Goal: Task Accomplishment & Management: Manage account settings

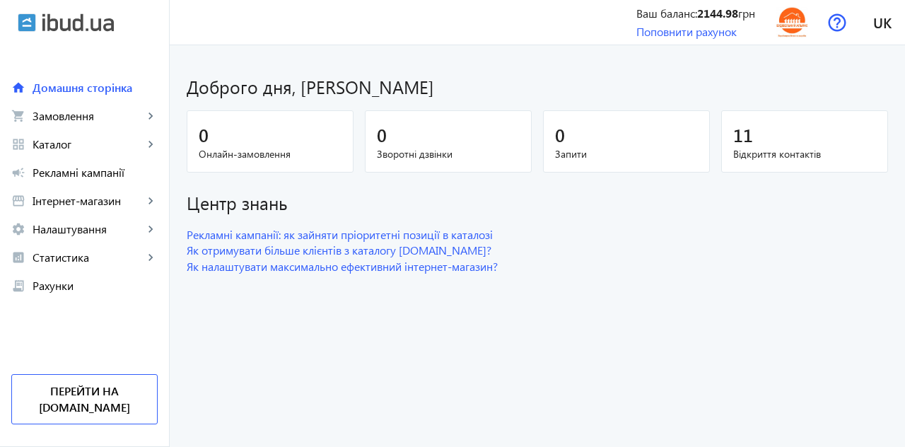
click at [79, 117] on span "Замовлення" at bounding box center [88, 116] width 111 height 14
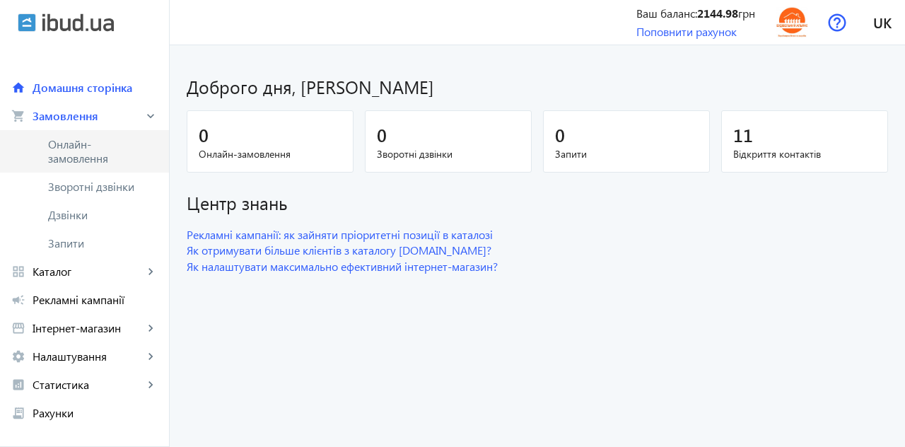
click at [81, 152] on span "Онлайн-замовлення" at bounding box center [95, 151] width 94 height 28
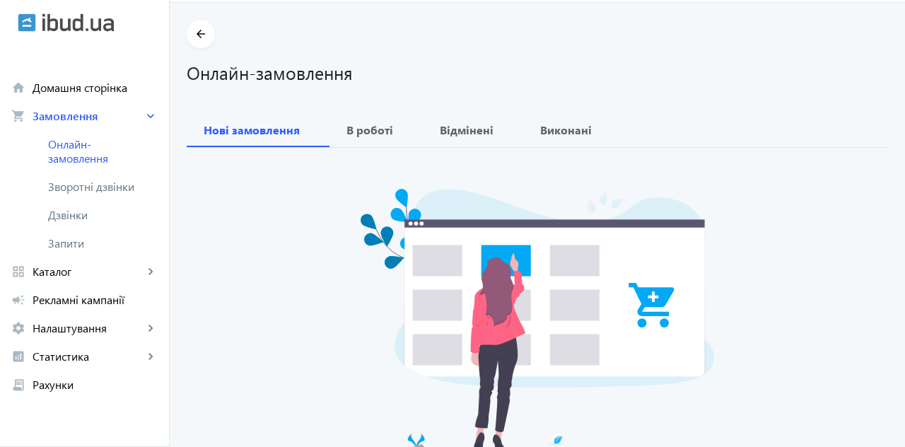
scroll to position [45, 0]
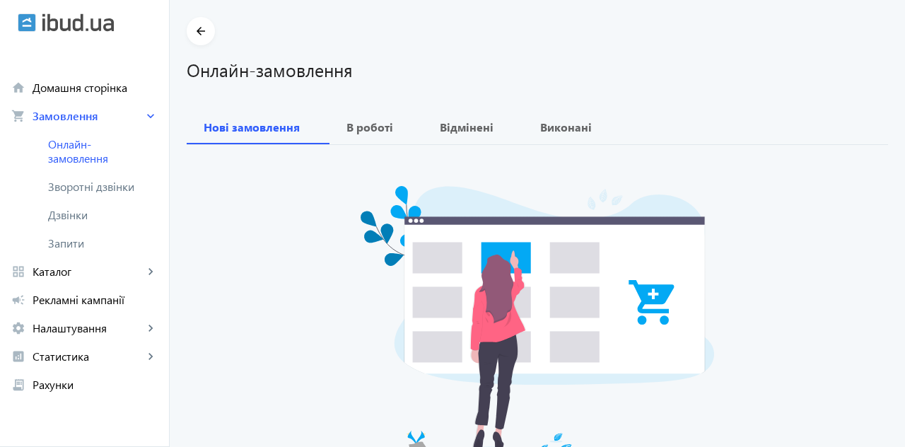
click at [81, 188] on span "Зворотні дзвінки" at bounding box center [95, 187] width 94 height 14
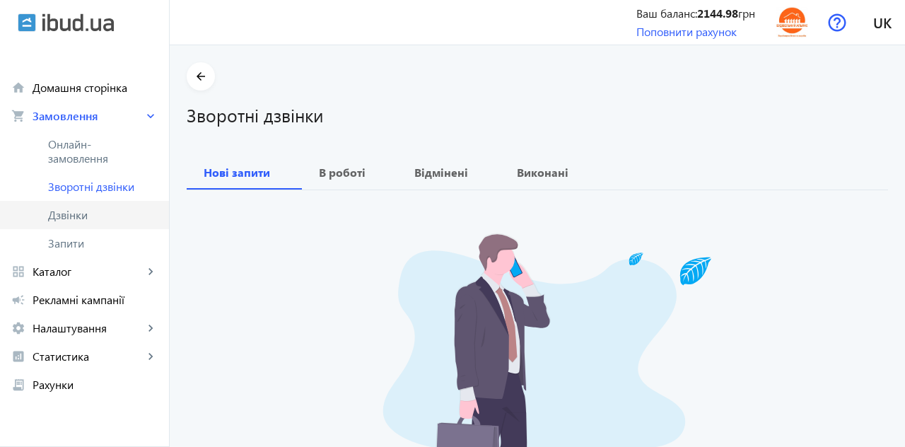
click at [75, 215] on span "Дзвінки" at bounding box center [103, 215] width 110 height 14
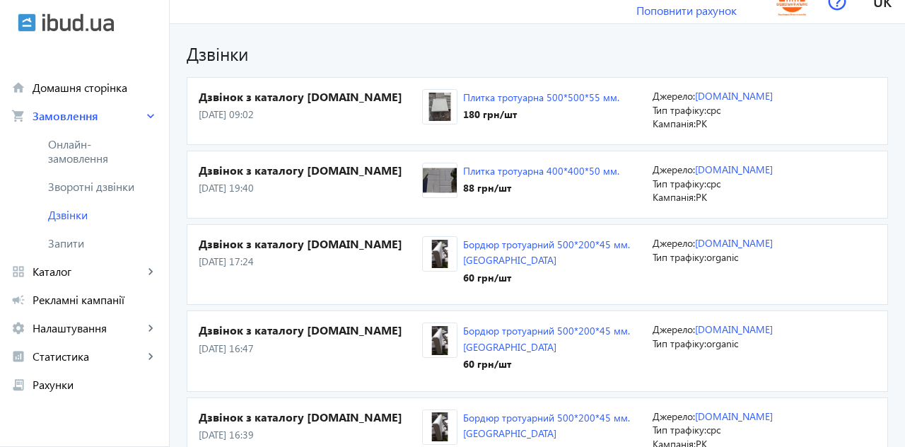
scroll to position [21, 0]
click at [67, 243] on span "Запити" at bounding box center [103, 243] width 110 height 14
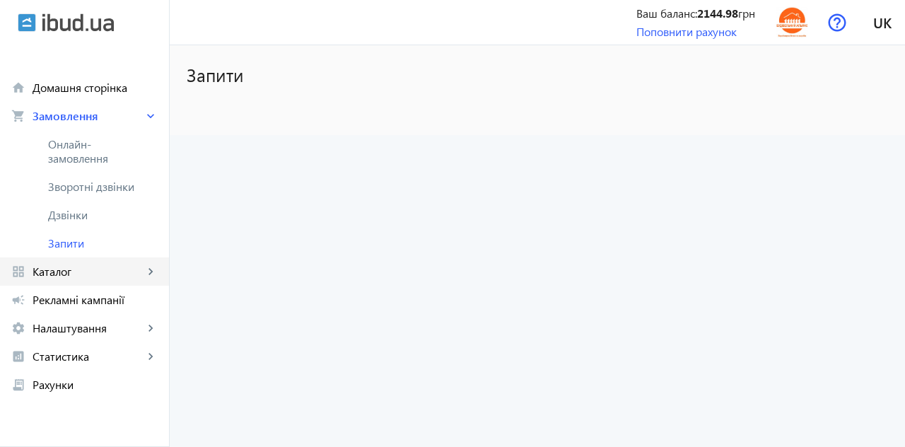
click at [58, 265] on span "Каталог" at bounding box center [88, 271] width 111 height 14
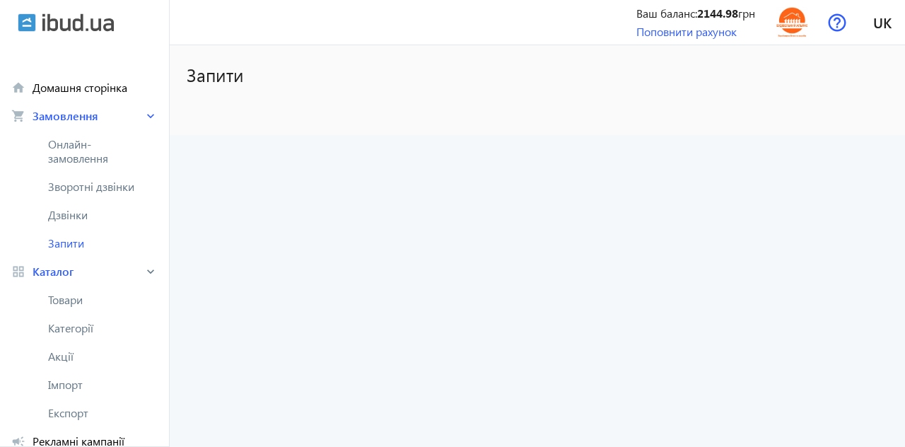
click at [89, 441] on span "Рекламні кампанії" at bounding box center [95, 441] width 125 height 14
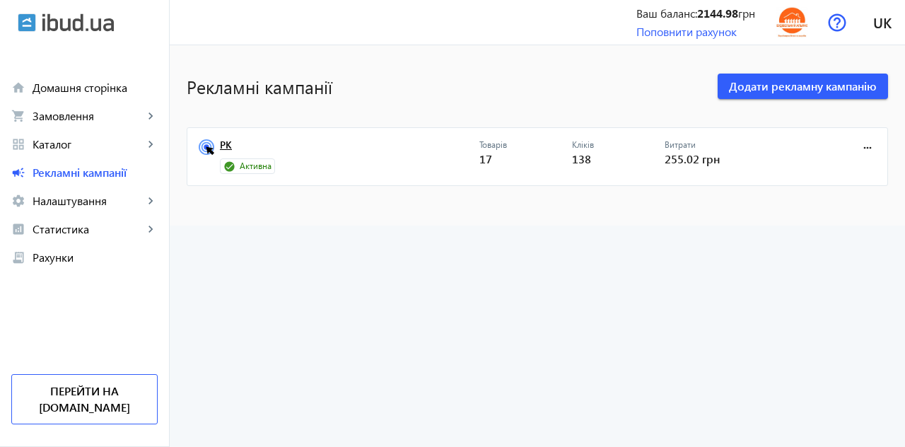
click at [245, 156] on link "РК" at bounding box center [349, 149] width 259 height 20
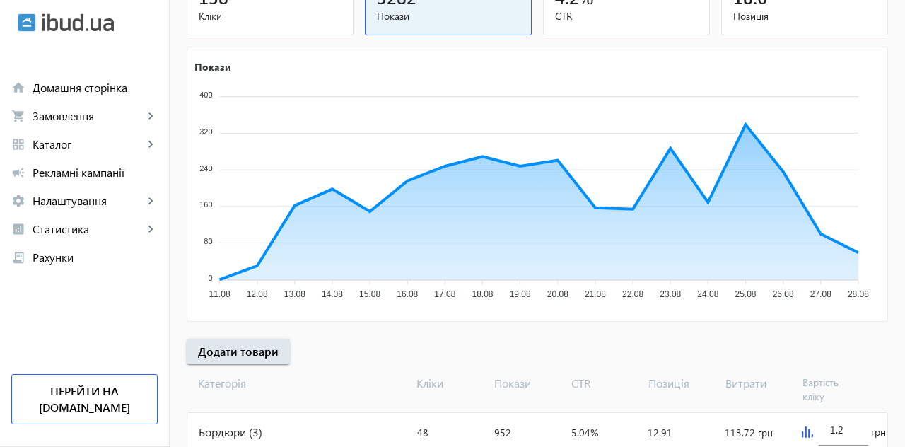
scroll to position [264, 0]
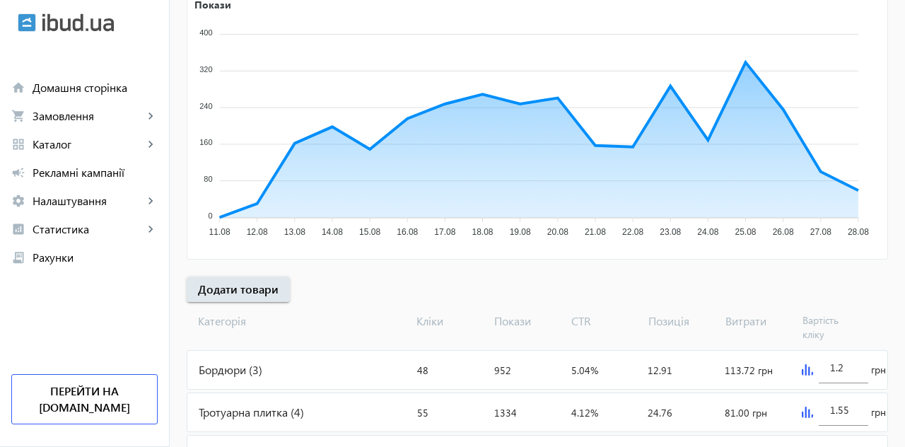
click at [222, 376] on div "Бордюри (3)" at bounding box center [299, 370] width 224 height 38
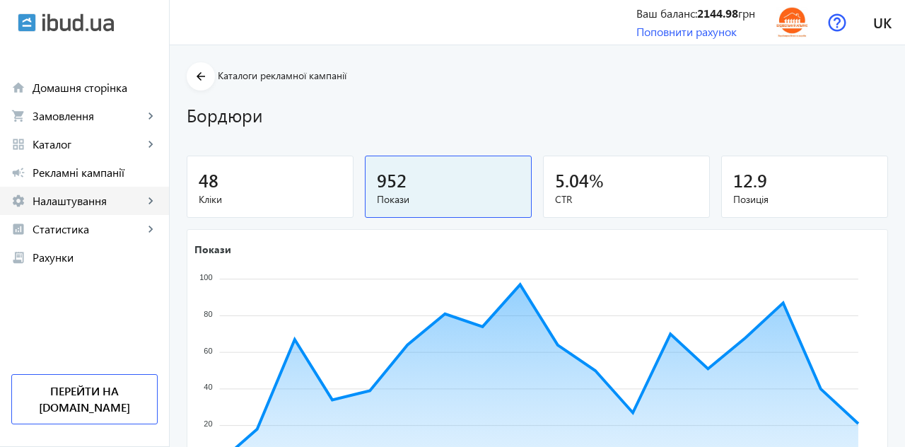
click at [79, 206] on span "Налаштування" at bounding box center [88, 201] width 111 height 14
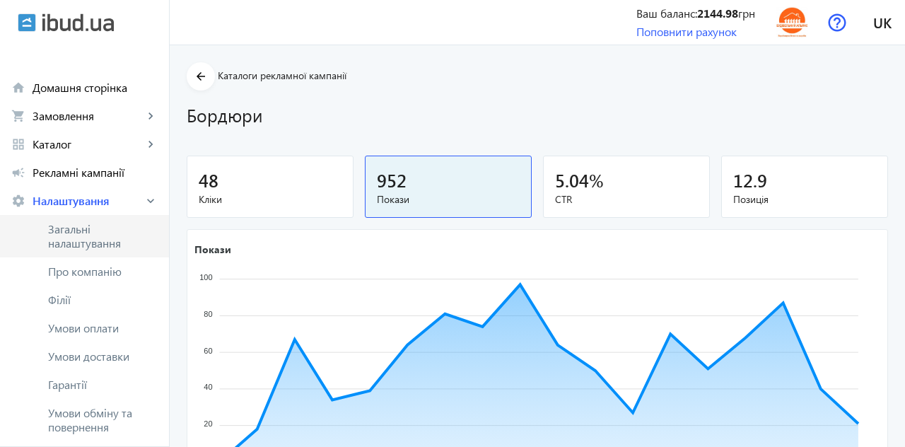
click at [88, 242] on span "Загальні налаштування" at bounding box center [103, 236] width 110 height 28
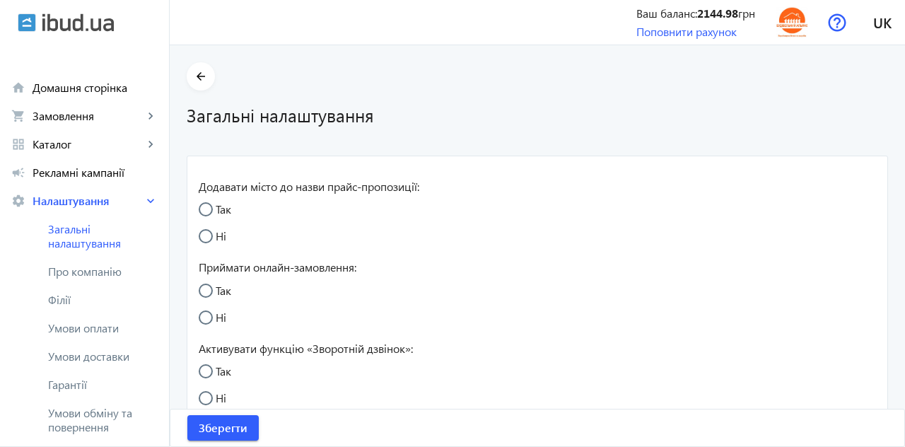
radio input "true"
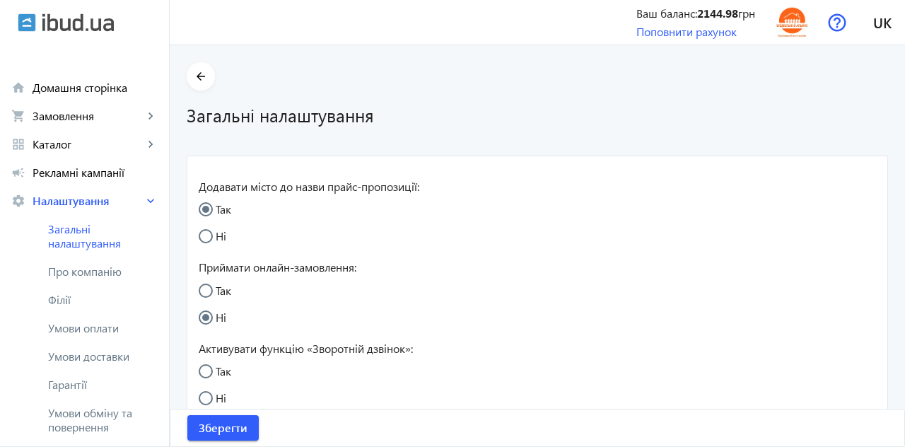
radio input "true"
click at [93, 278] on span "Про компанію" at bounding box center [103, 271] width 110 height 14
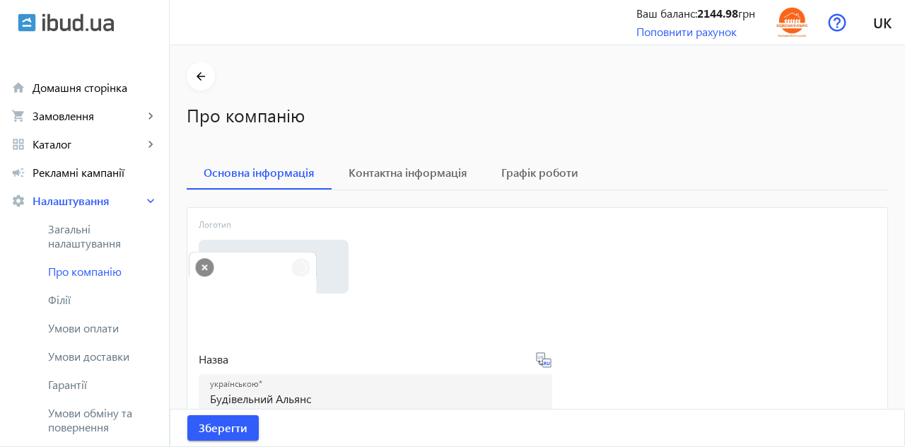
click at [416, 185] on span "Контактна інформація" at bounding box center [408, 173] width 119 height 34
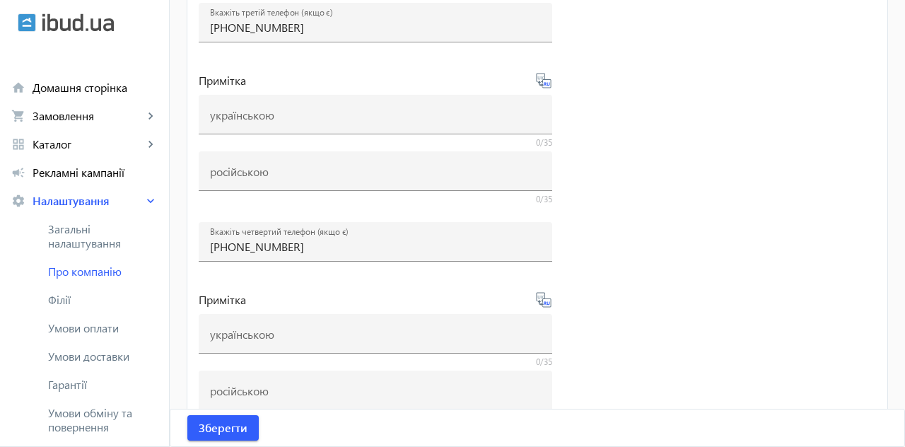
scroll to position [762, 0]
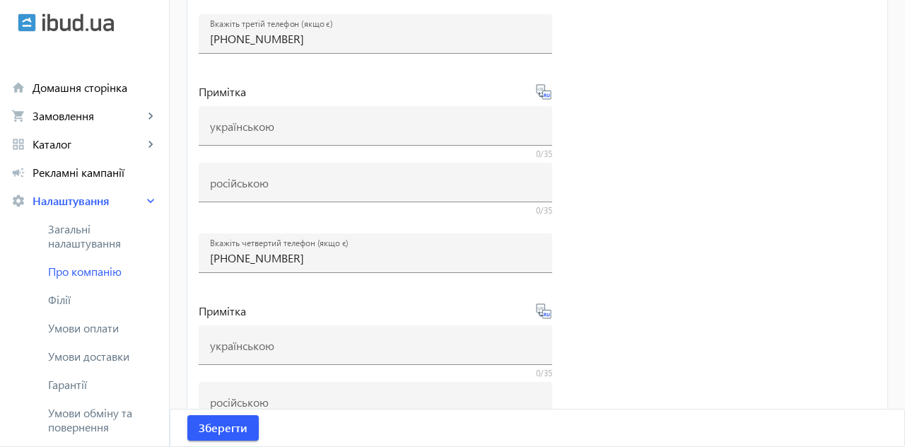
click at [364, 256] on input "[PHONE_NUMBER]" at bounding box center [375, 257] width 331 height 15
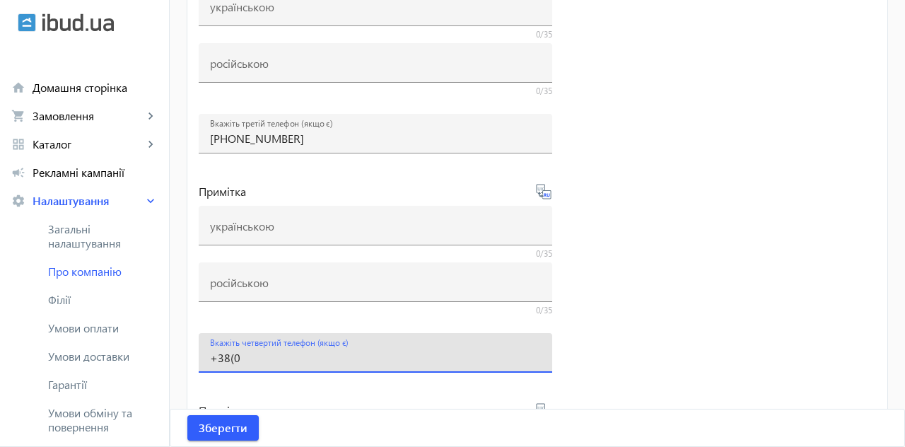
scroll to position [660, 0]
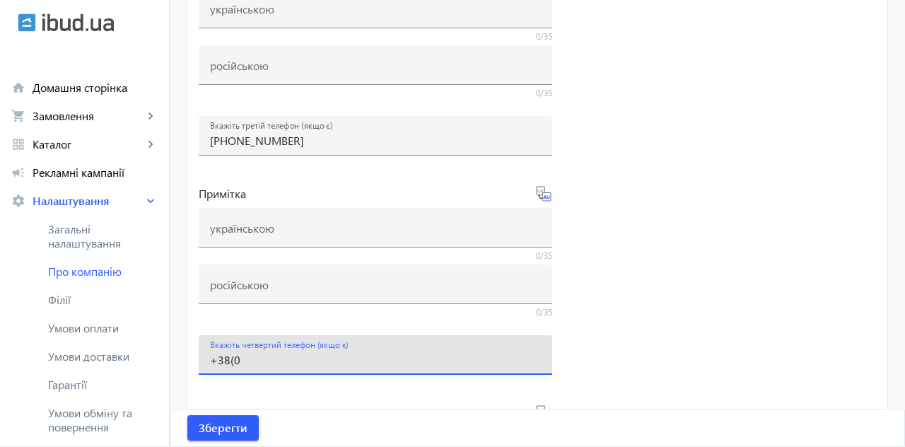
type input "+38(0"
click at [480, 142] on input "[PHONE_NUMBER]" at bounding box center [375, 140] width 331 height 15
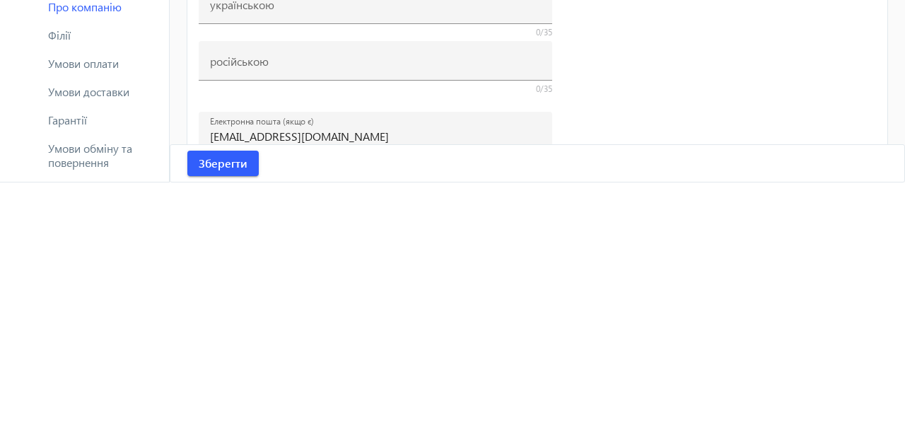
scroll to position [841, 0]
type input "+38(0"
click at [223, 433] on span "Зберегти" at bounding box center [223, 428] width 49 height 16
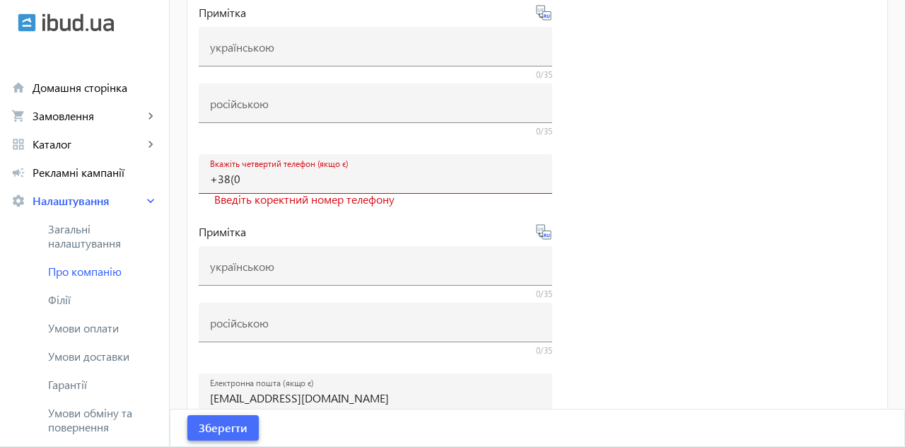
click at [235, 430] on span "Зберегти" at bounding box center [223, 428] width 49 height 16
click at [232, 423] on span "Зберегти" at bounding box center [223, 428] width 49 height 16
click at [266, 175] on input "+38(0" at bounding box center [375, 178] width 331 height 15
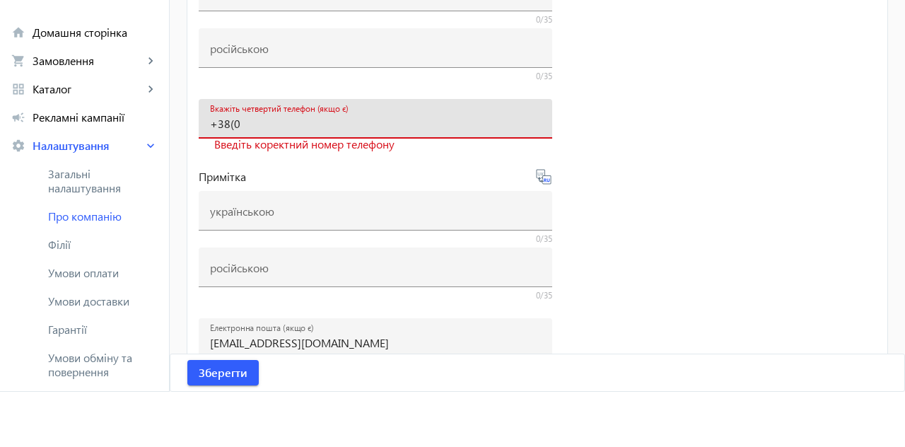
scroll to position [841, 0]
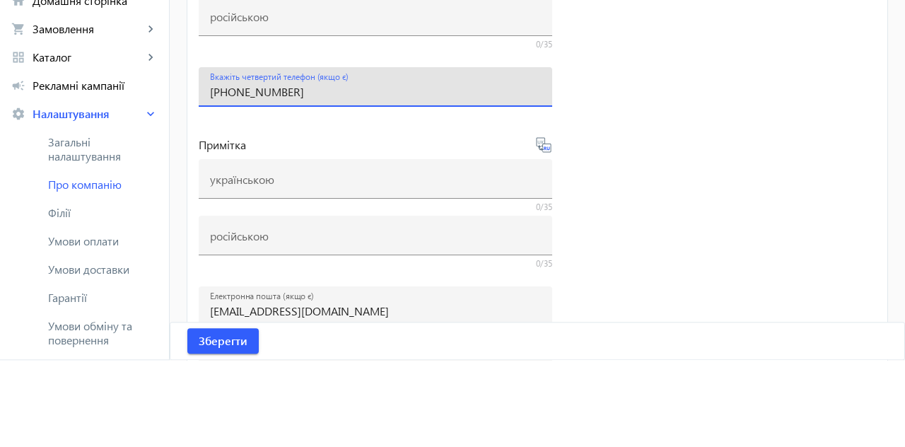
type input "[PHONE_NUMBER]"
click at [542, 228] on icon at bounding box center [542, 230] width 3 height 4
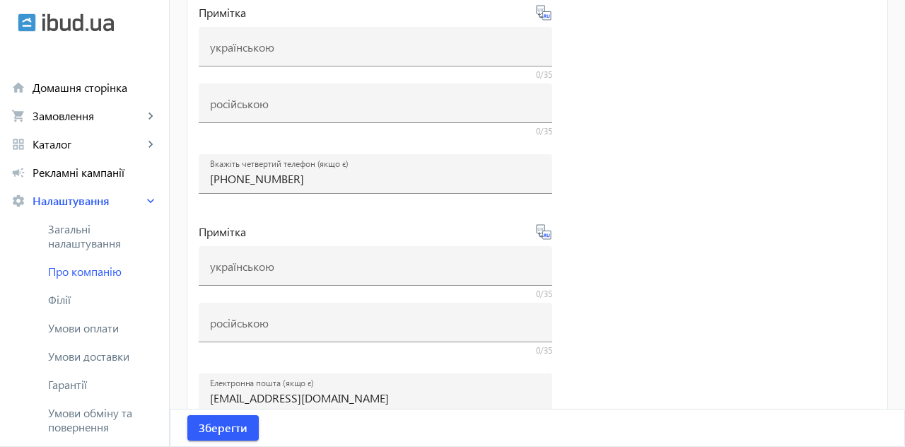
click at [544, 235] on icon at bounding box center [545, 235] width 3 height 4
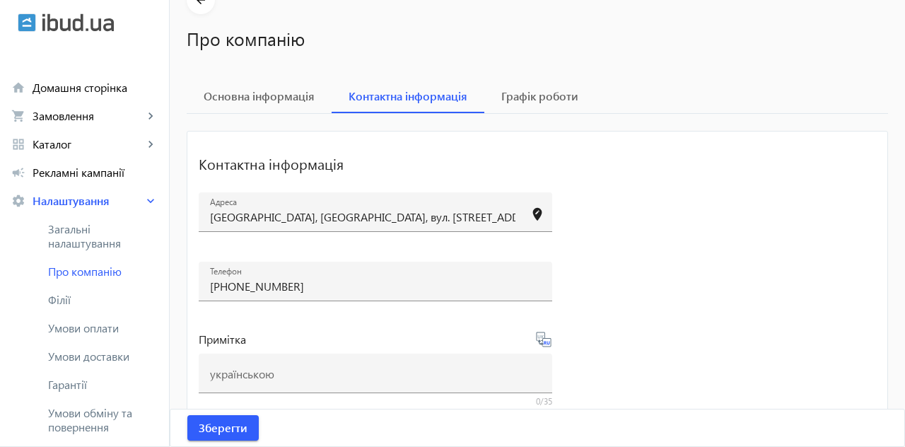
scroll to position [74, 0]
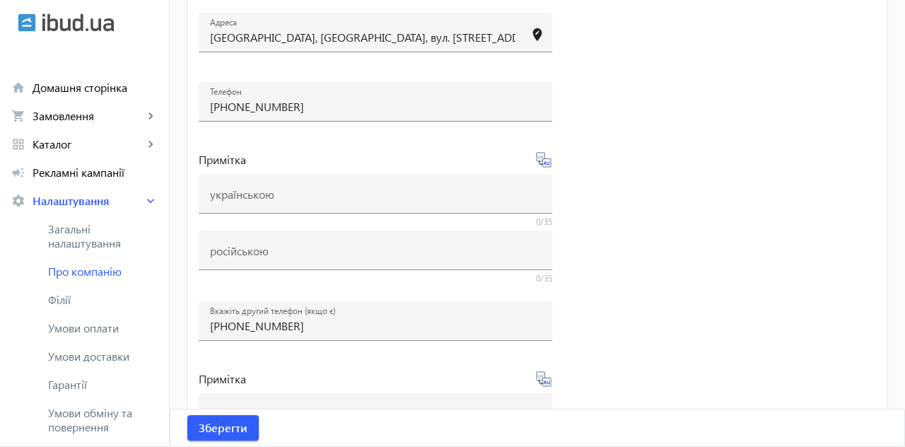
click at [431, 332] on input "[PHONE_NUMBER]" at bounding box center [375, 325] width 331 height 15
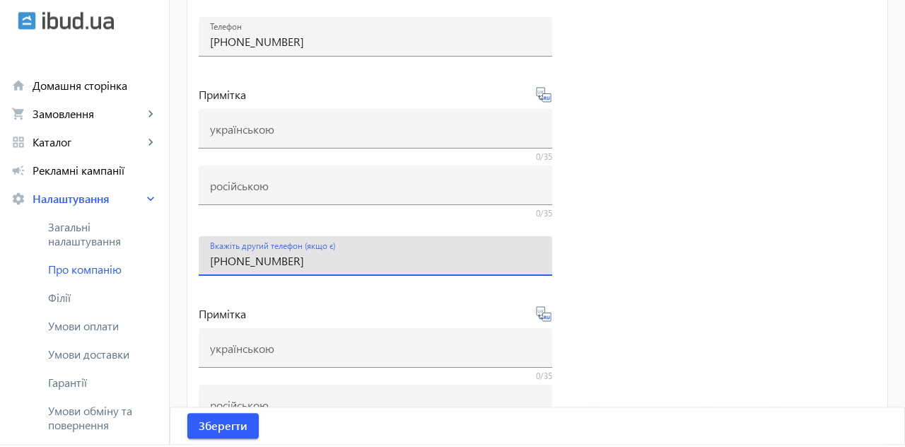
scroll to position [319, 0]
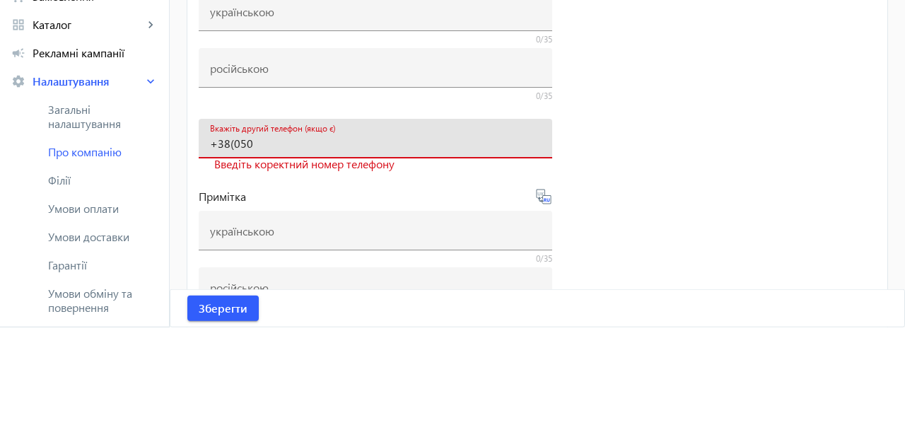
type input "+38(0"
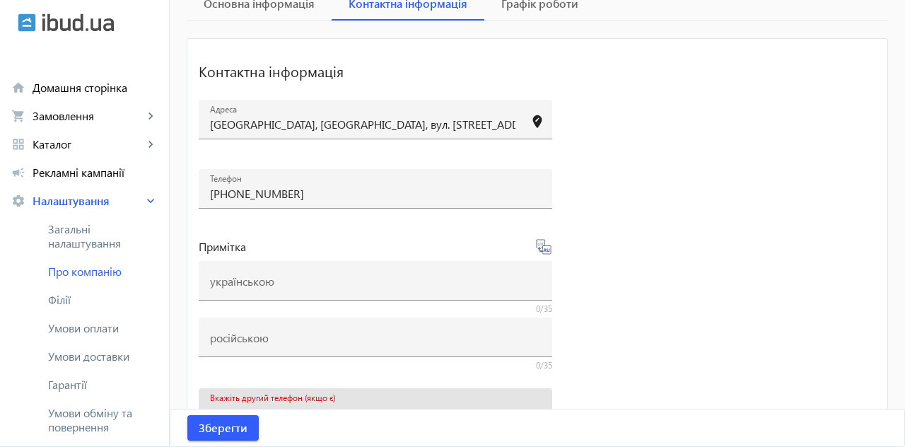
scroll to position [164, 0]
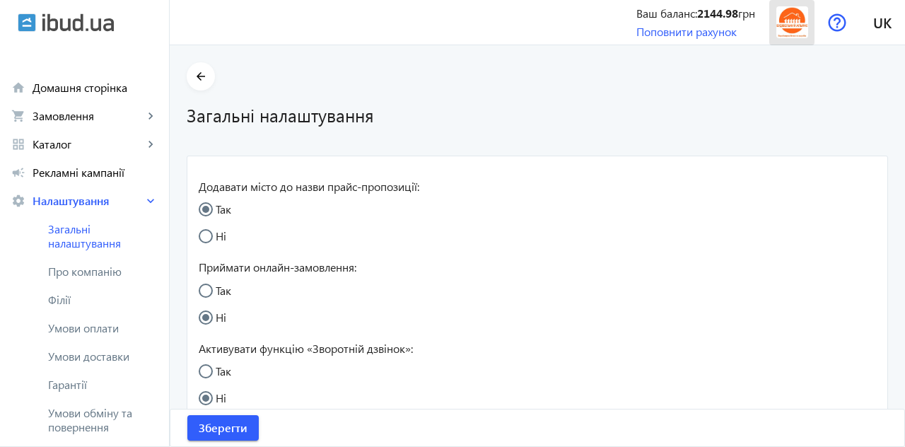
click at [798, 23] on img at bounding box center [792, 22] width 32 height 32
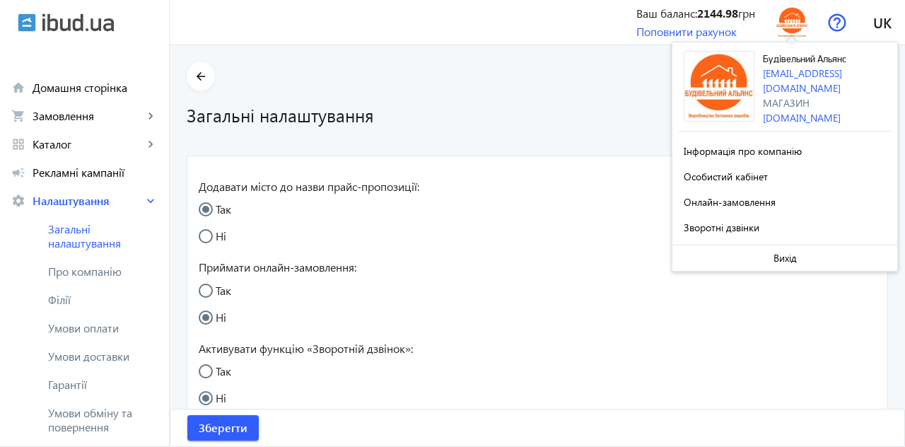
click at [800, 153] on span "Інформація про компанію" at bounding box center [743, 150] width 118 height 13
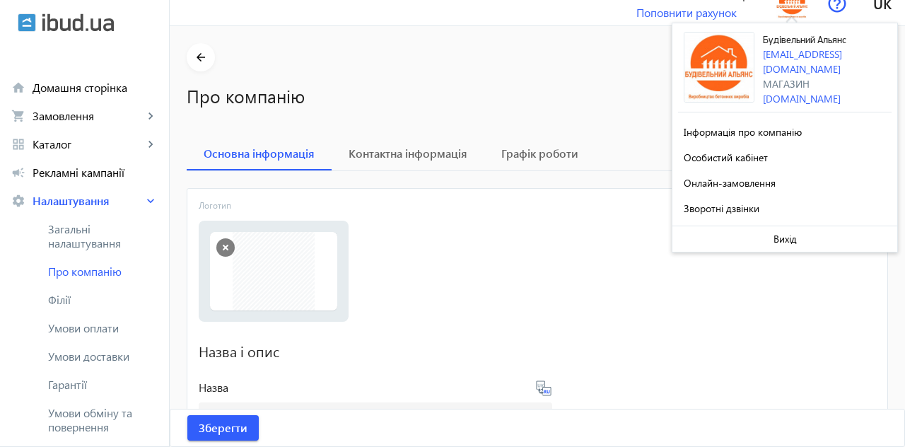
scroll to position [16, 0]
